Goal: Find specific page/section: Find specific page/section

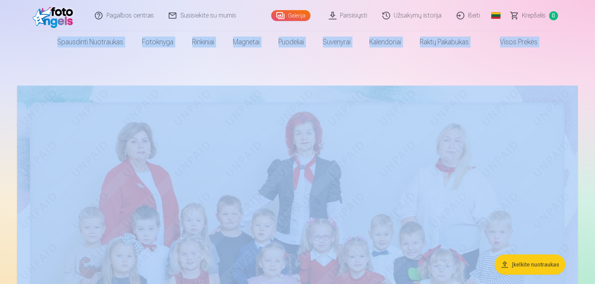
drag, startPoint x: 594, startPoint y: 3, endPoint x: 596, endPoint y: 30, distance: 27.6
click at [594, 30] on html "Pagalbos centras Susisiekite su mumis Galerija Parsisiųsti Užsakymų istorija Iš…" at bounding box center [297, 142] width 595 height 284
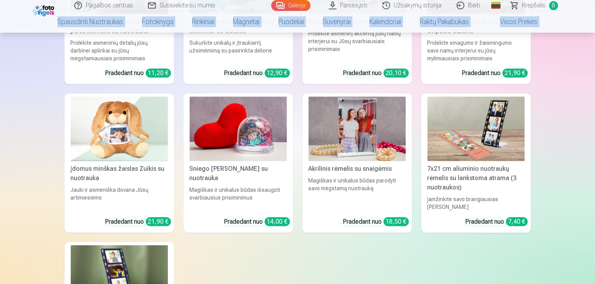
scroll to position [11053, 0]
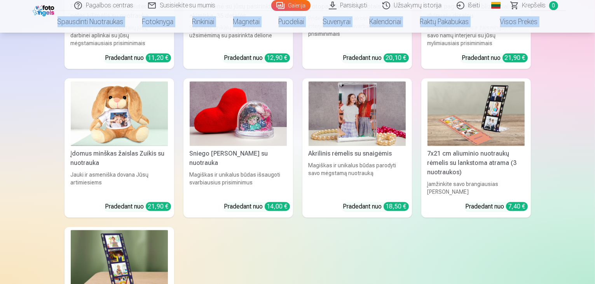
click at [469, 6] on link "Išeiti" at bounding box center [468, 5] width 38 height 11
